Goal: Find specific page/section: Find specific page/section

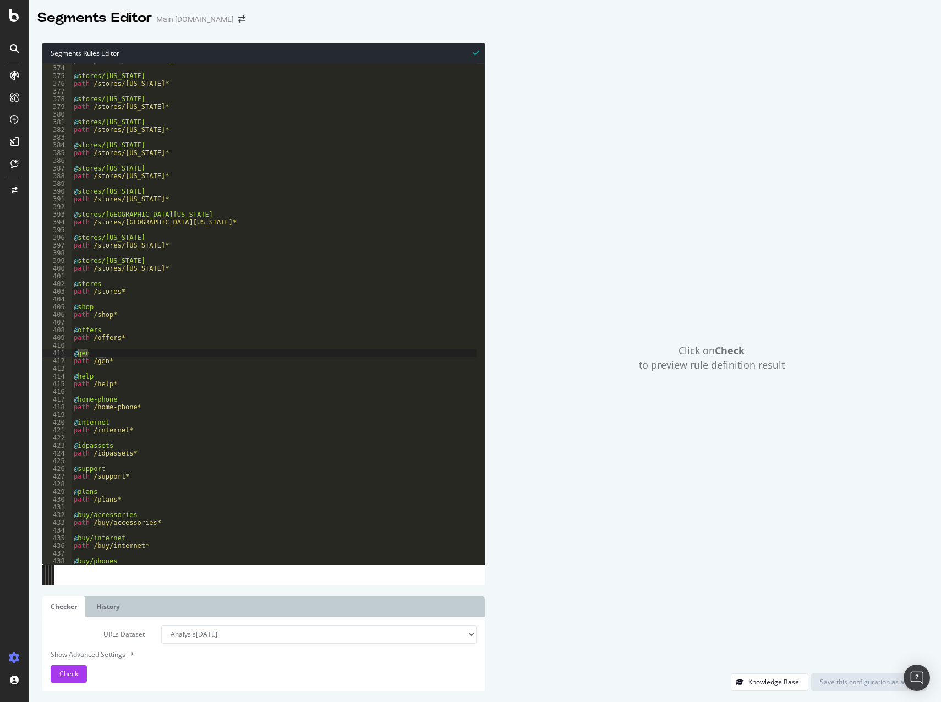
scroll to position [2873, 0]
drag, startPoint x: 91, startPoint y: 351, endPoint x: 77, endPoint y: 352, distance: 14.4
click at [77, 352] on div "path /stores/[GEOGRAPHIC_DATA]* @ stores/[US_STATE] path /stores/[US_STATE]* @ …" at bounding box center [274, 315] width 405 height 517
drag, startPoint x: 107, startPoint y: 361, endPoint x: 92, endPoint y: 358, distance: 15.0
click at [92, 358] on div "path /stores/[GEOGRAPHIC_DATA]* @ stores/[US_STATE] path /stores/[US_STATE]* @ …" at bounding box center [274, 315] width 405 height 517
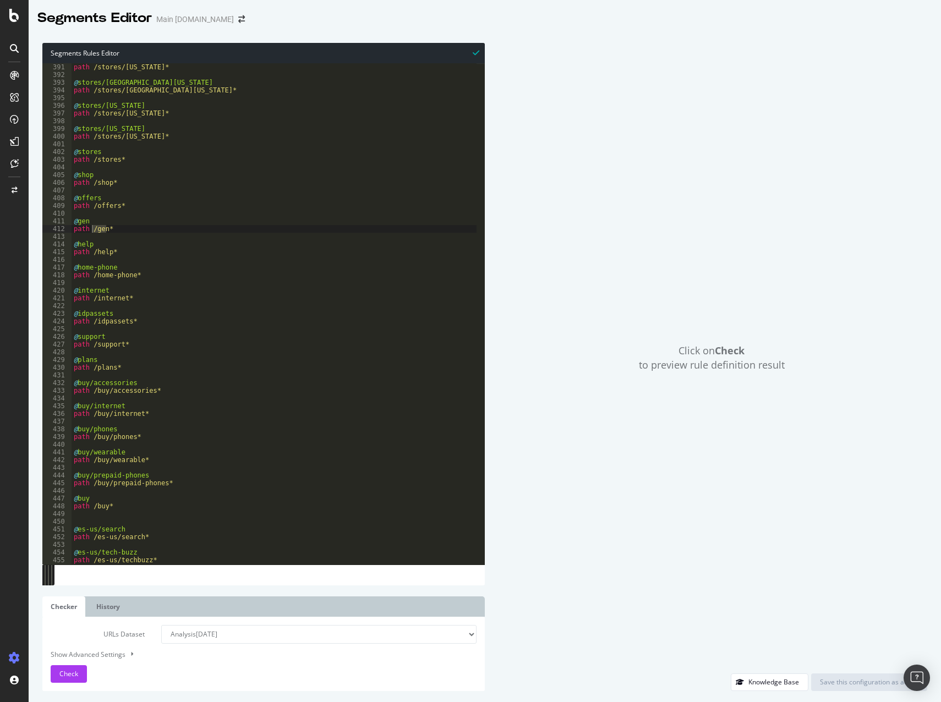
scroll to position [3072, 0]
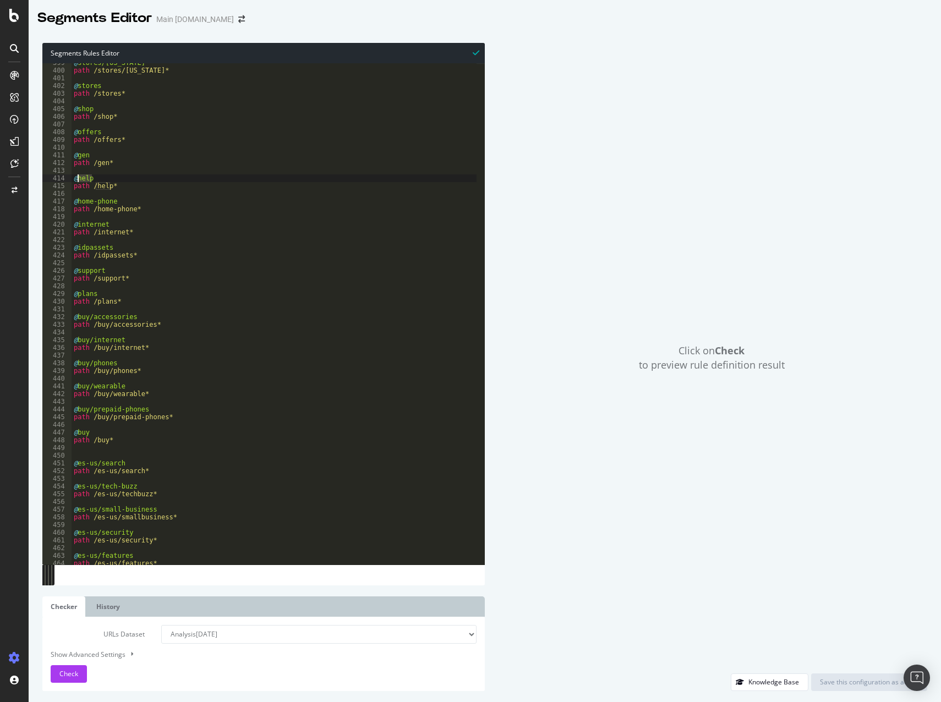
drag, startPoint x: 95, startPoint y: 177, endPoint x: 77, endPoint y: 177, distance: 18.2
click at [77, 177] on div "@ stores/[US_STATE] path /stores/[US_STATE]* @ stores path /stores* @ shop path…" at bounding box center [274, 317] width 405 height 517
click at [127, 222] on div "@ stores/[US_STATE] path /stores/[US_STATE]* @ stores path /stores* @ shop path…" at bounding box center [274, 317] width 405 height 517
drag, startPoint x: 124, startPoint y: 232, endPoint x: 92, endPoint y: 231, distance: 32.0
click at [92, 231] on div "@ stores/[US_STATE] path /stores/[US_STATE]* @ stores path /stores* @ shop path…" at bounding box center [274, 317] width 405 height 517
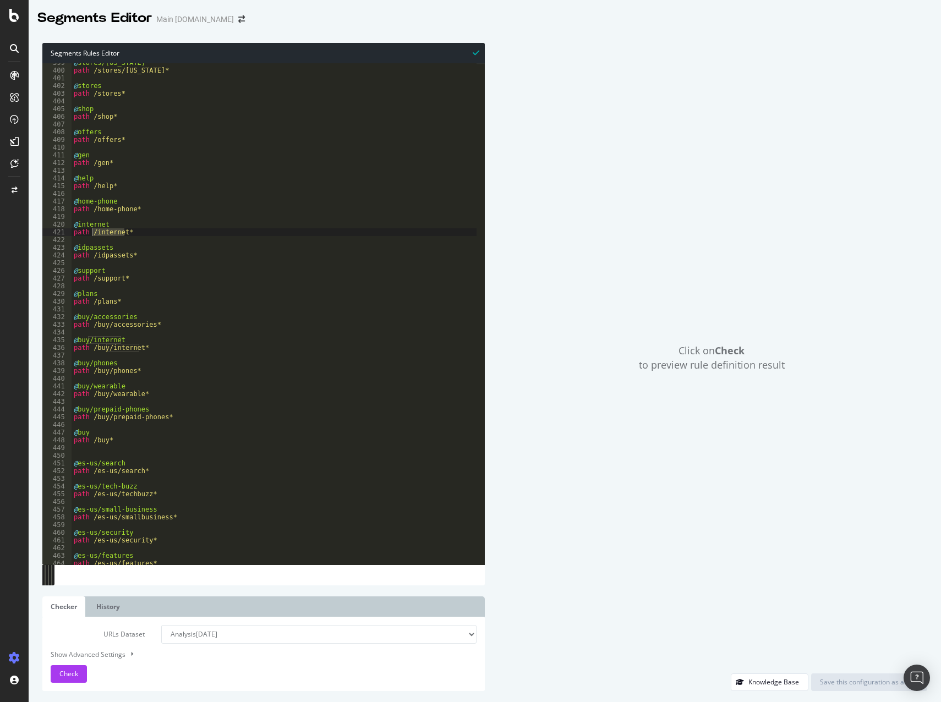
click at [107, 249] on div "@ stores/[US_STATE] path /stores/[US_STATE]* @ stores path /stores* @ shop path…" at bounding box center [274, 317] width 405 height 517
drag, startPoint x: 128, startPoint y: 255, endPoint x: 93, endPoint y: 256, distance: 35.2
click at [93, 256] on div "@ stores/[US_STATE] path /stores/[US_STATE]* @ stores path /stores* @ shop path…" at bounding box center [274, 317] width 405 height 517
click at [78, 272] on div "@ stores/[US_STATE] path /stores/[US_STATE]* @ stores path /stores* @ shop path…" at bounding box center [274, 317] width 405 height 517
drag, startPoint x: 91, startPoint y: 278, endPoint x: 121, endPoint y: 277, distance: 29.7
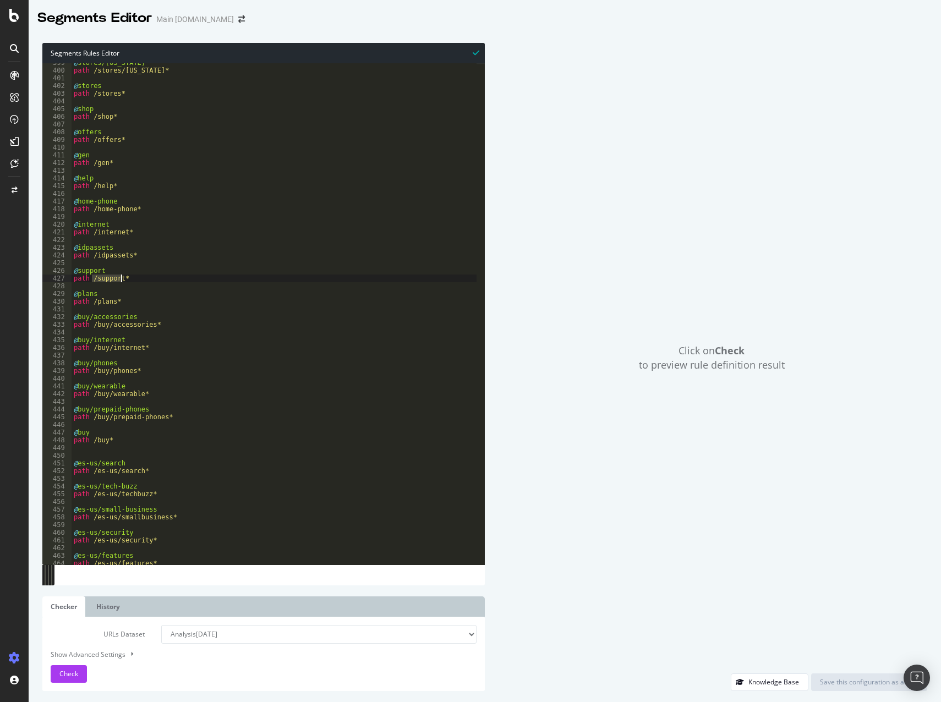
click at [121, 277] on div "@ stores/[US_STATE] path /stores/[US_STATE]* @ stores path /stores* @ shop path…" at bounding box center [274, 317] width 405 height 517
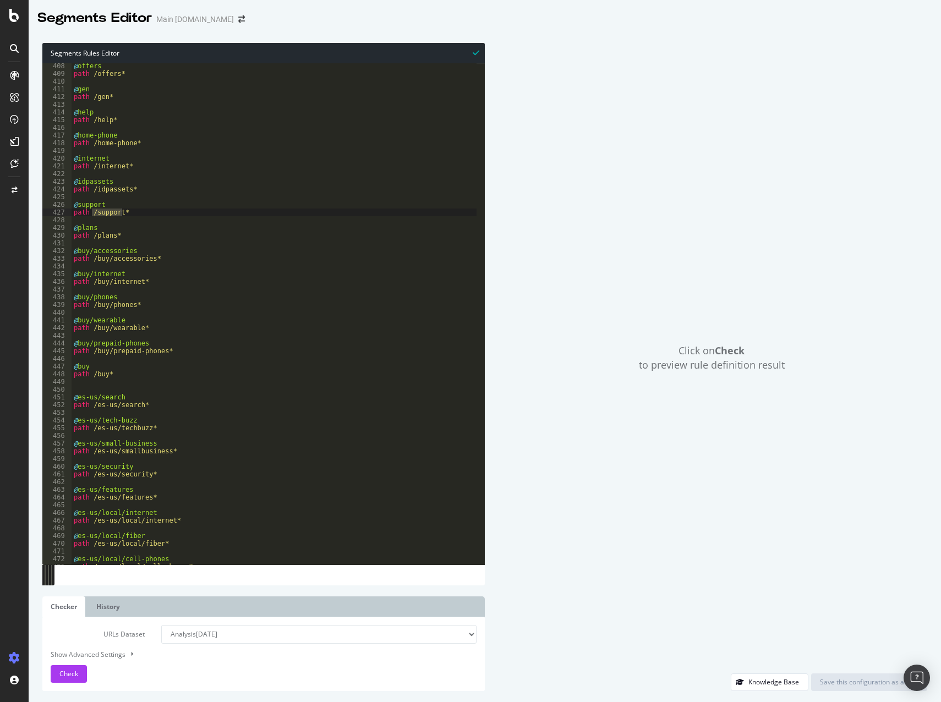
scroll to position [3171, 0]
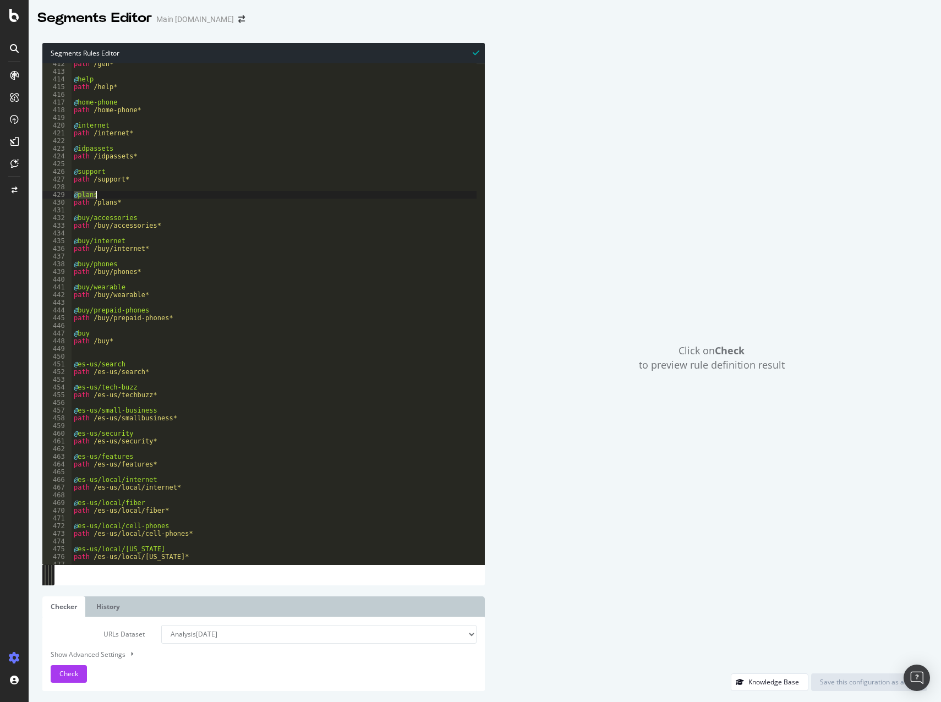
drag, startPoint x: 75, startPoint y: 194, endPoint x: 103, endPoint y: 195, distance: 27.5
click at [102, 195] on div "path /gen* @ help path /help* @ home-phone path /home-phone* @ internet path /i…" at bounding box center [274, 318] width 405 height 517
drag, startPoint x: 113, startPoint y: 200, endPoint x: 92, endPoint y: 200, distance: 20.9
click at [92, 200] on div "path /gen* @ help path /help* @ home-phone path /home-phone* @ internet path /i…" at bounding box center [274, 318] width 405 height 517
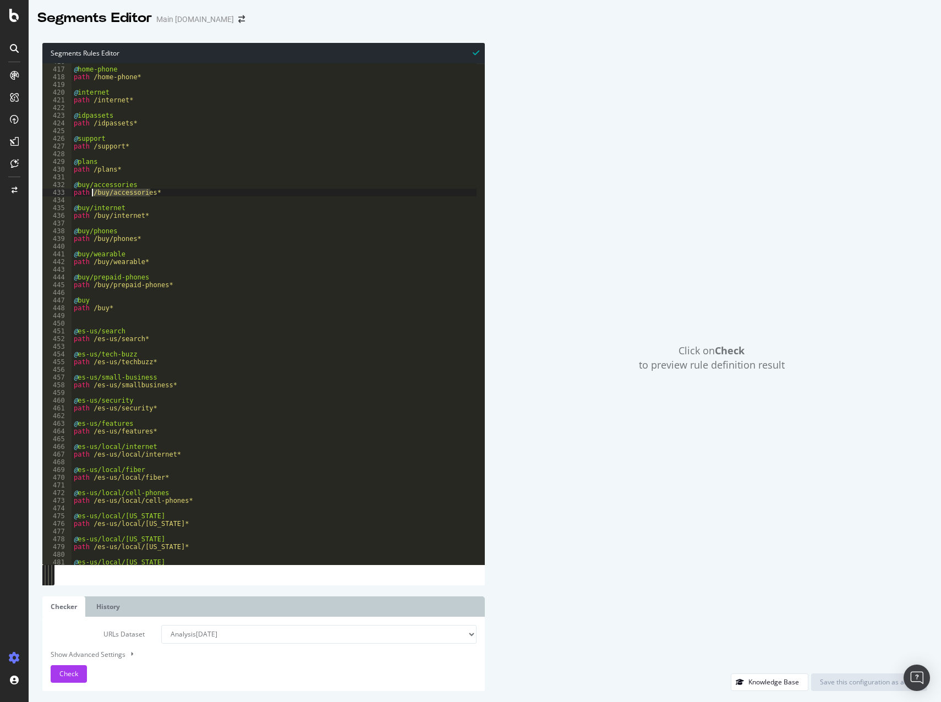
drag, startPoint x: 149, startPoint y: 192, endPoint x: 93, endPoint y: 192, distance: 56.1
click at [93, 192] on div "@ home-phone path /home-phone* @ internet path /internet* @ idpassets path /idp…" at bounding box center [274, 316] width 405 height 517
drag, startPoint x: 157, startPoint y: 230, endPoint x: 130, endPoint y: 217, distance: 29.6
click at [156, 229] on div "@ home-phone path /home-phone* @ internet path /internet* @ idpassets path /idp…" at bounding box center [274, 316] width 405 height 517
drag, startPoint x: 128, startPoint y: 207, endPoint x: 77, endPoint y: 209, distance: 51.8
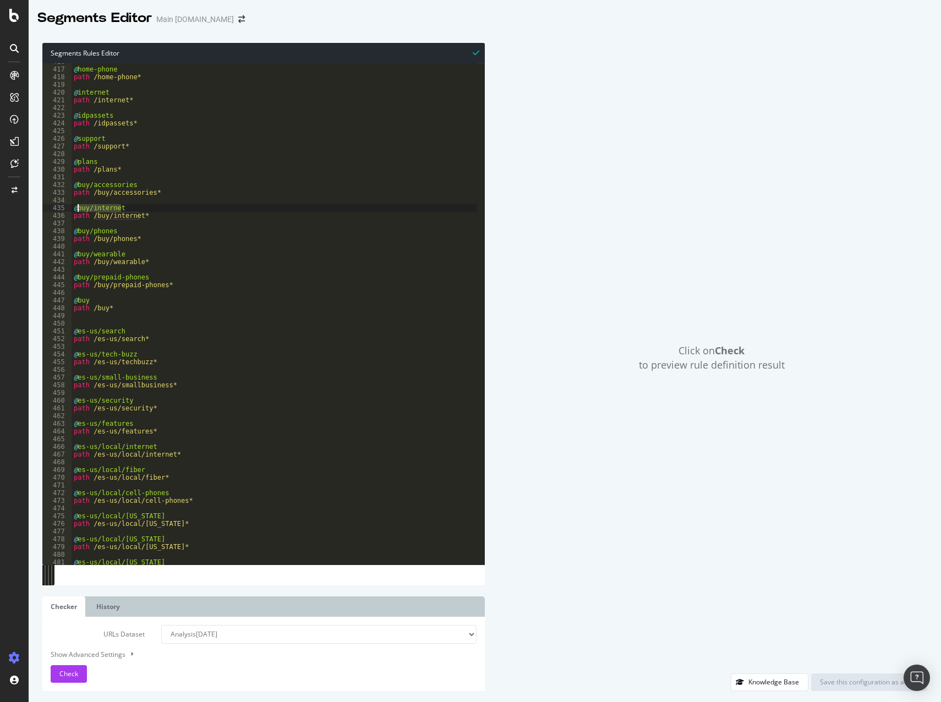
click at [77, 209] on div "@ home-phone path /home-phone* @ internet path /internet* @ idpassets path /idp…" at bounding box center [274, 316] width 405 height 517
drag, startPoint x: 96, startPoint y: 229, endPoint x: 76, endPoint y: 231, distance: 19.9
click at [76, 231] on div "@ home-phone path /home-phone* @ internet path /internet* @ idpassets path /idp…" at bounding box center [274, 316] width 405 height 517
drag, startPoint x: 122, startPoint y: 254, endPoint x: 85, endPoint y: 258, distance: 37.1
click at [77, 251] on div "@ home-phone path /home-phone* @ internet path /internet* @ idpassets path /idp…" at bounding box center [274, 316] width 405 height 517
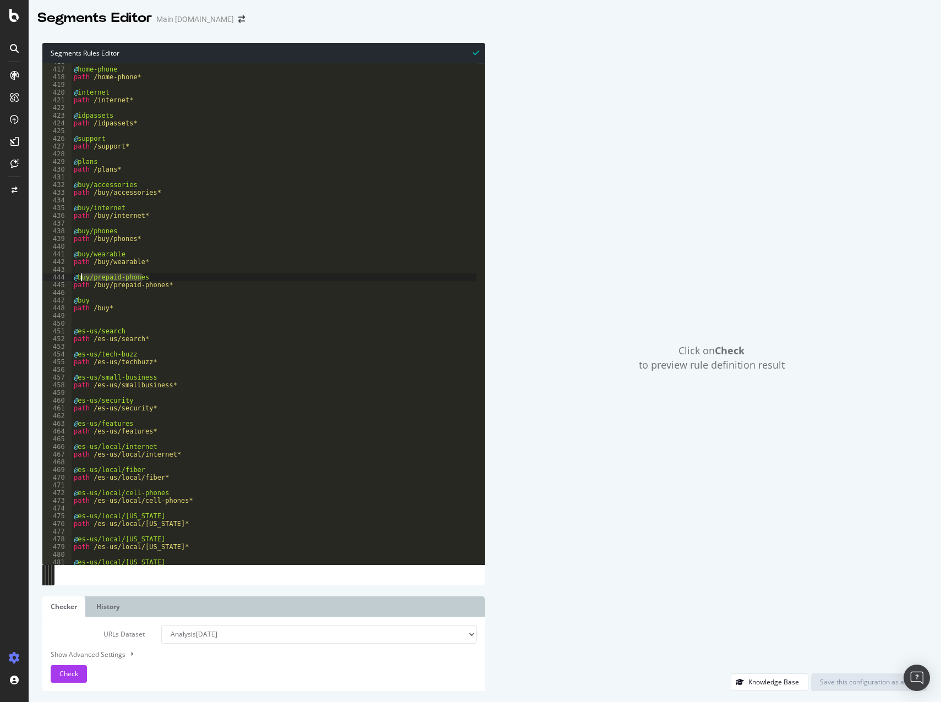
drag, startPoint x: 146, startPoint y: 279, endPoint x: 69, endPoint y: 277, distance: 77.1
click at [69, 277] on div "@buy/wearable 416 417 418 419 420 421 422 423 424 425 426 427 428 429 430 431 4…" at bounding box center [263, 313] width 443 height 501
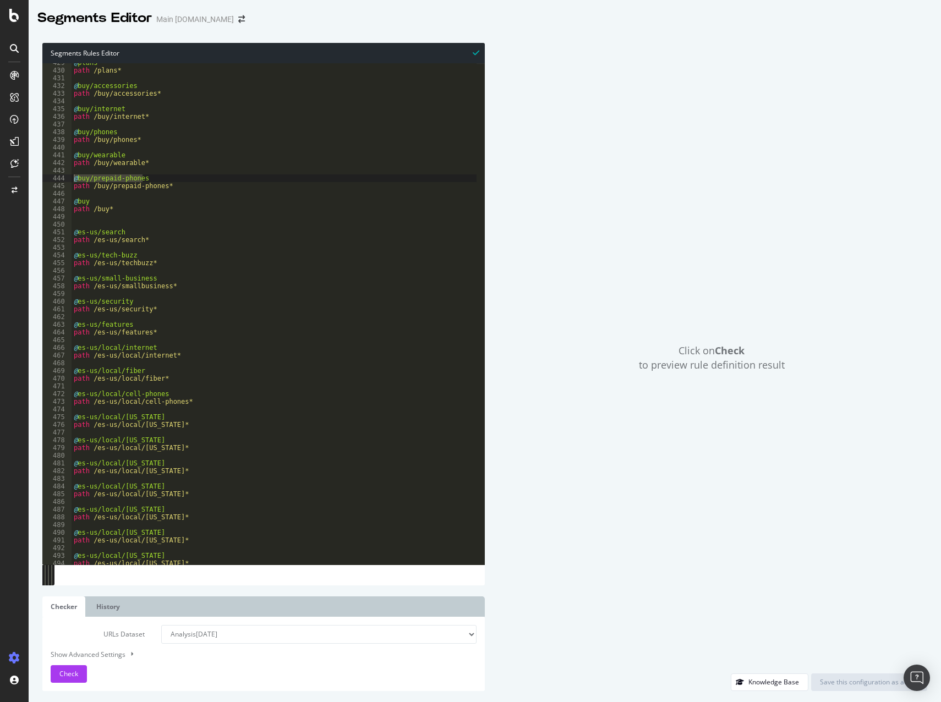
scroll to position [3369, 0]
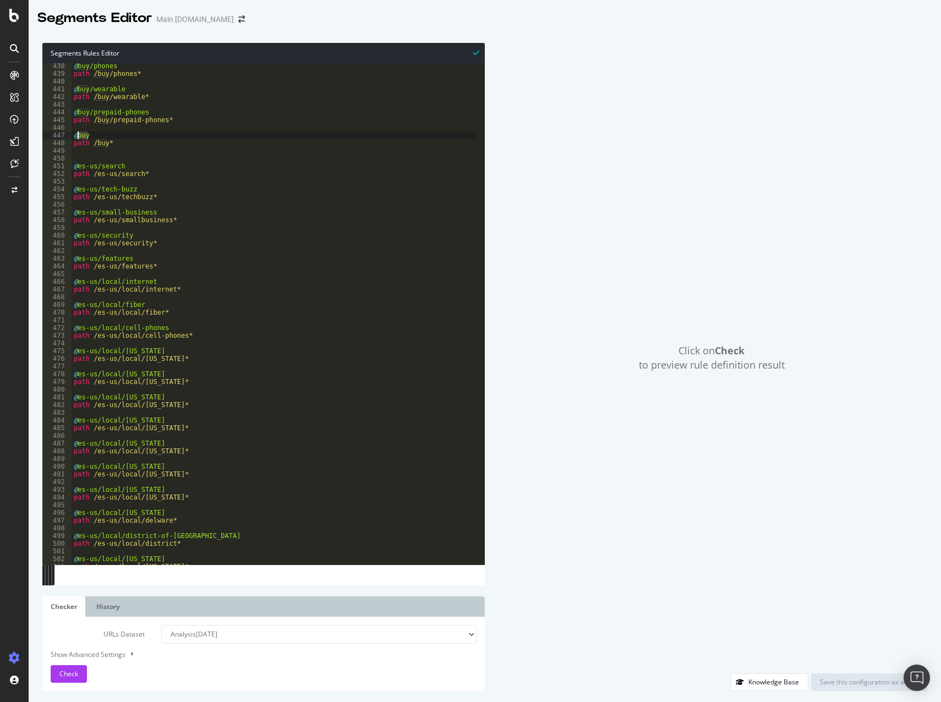
drag, startPoint x: 98, startPoint y: 134, endPoint x: 78, endPoint y: 133, distance: 20.4
click at [78, 133] on div "@ buy/phones path /buy/phones* @ buy/wearable path /buy/wearable* @ buy/prepaid…" at bounding box center [274, 320] width 405 height 517
drag, startPoint x: 110, startPoint y: 144, endPoint x: 93, endPoint y: 143, distance: 16.6
click at [93, 143] on div "@ buy/phones path /buy/phones* @ buy/wearable path /buy/wearable* @ buy/prepaid…" at bounding box center [274, 320] width 405 height 517
click at [94, 142] on div "@ buy/phones path /buy/phones* @ buy/wearable path /buy/wearable* @ buy/prepaid…" at bounding box center [274, 313] width 405 height 501
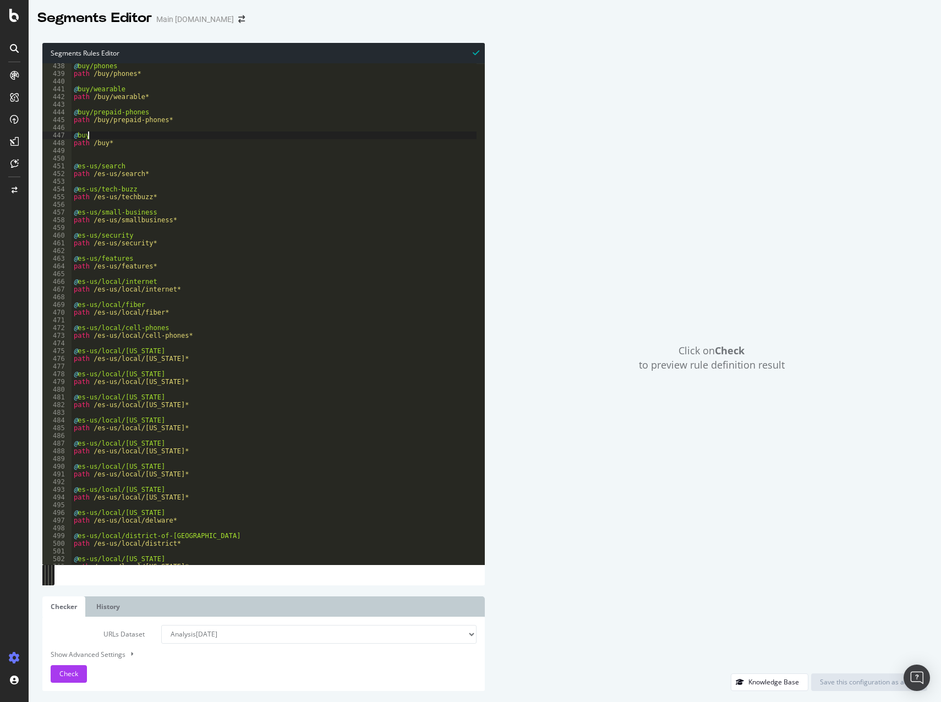
click at [104, 139] on div "@ buy/phones path /buy/phones* @ buy/wearable path /buy/wearable* @ buy/prepaid…" at bounding box center [274, 320] width 405 height 517
drag, startPoint x: 107, startPoint y: 143, endPoint x: 92, endPoint y: 144, distance: 14.4
click at [92, 144] on div "@ buy/phones path /buy/phones* @ buy/wearable path /buy/wearable* @ buy/prepaid…" at bounding box center [274, 320] width 405 height 517
click at [122, 168] on div "@ buy/phones path /buy/phones* @ buy/wearable path /buy/wearable* @ buy/prepaid…" at bounding box center [274, 320] width 405 height 517
type textarea "@es-us/search"
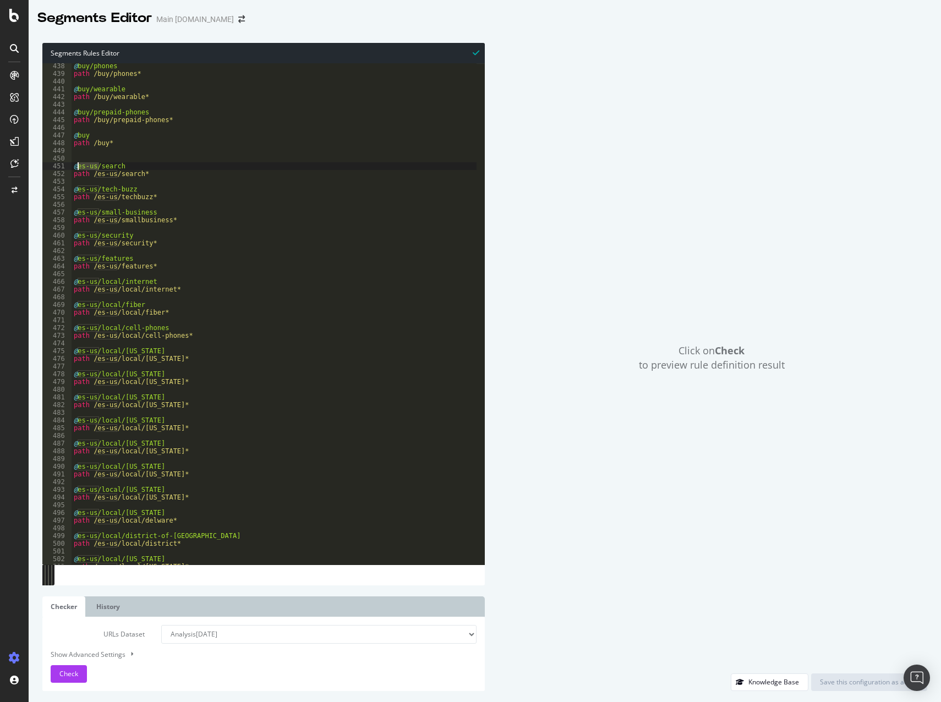
drag, startPoint x: 98, startPoint y: 165, endPoint x: 78, endPoint y: 166, distance: 20.4
click at [78, 166] on div "@ buy/phones path /buy/phones* @ buy/wearable path /buy/wearable* @ buy/prepaid…" at bounding box center [274, 320] width 405 height 517
